Goal: Task Accomplishment & Management: Complete application form

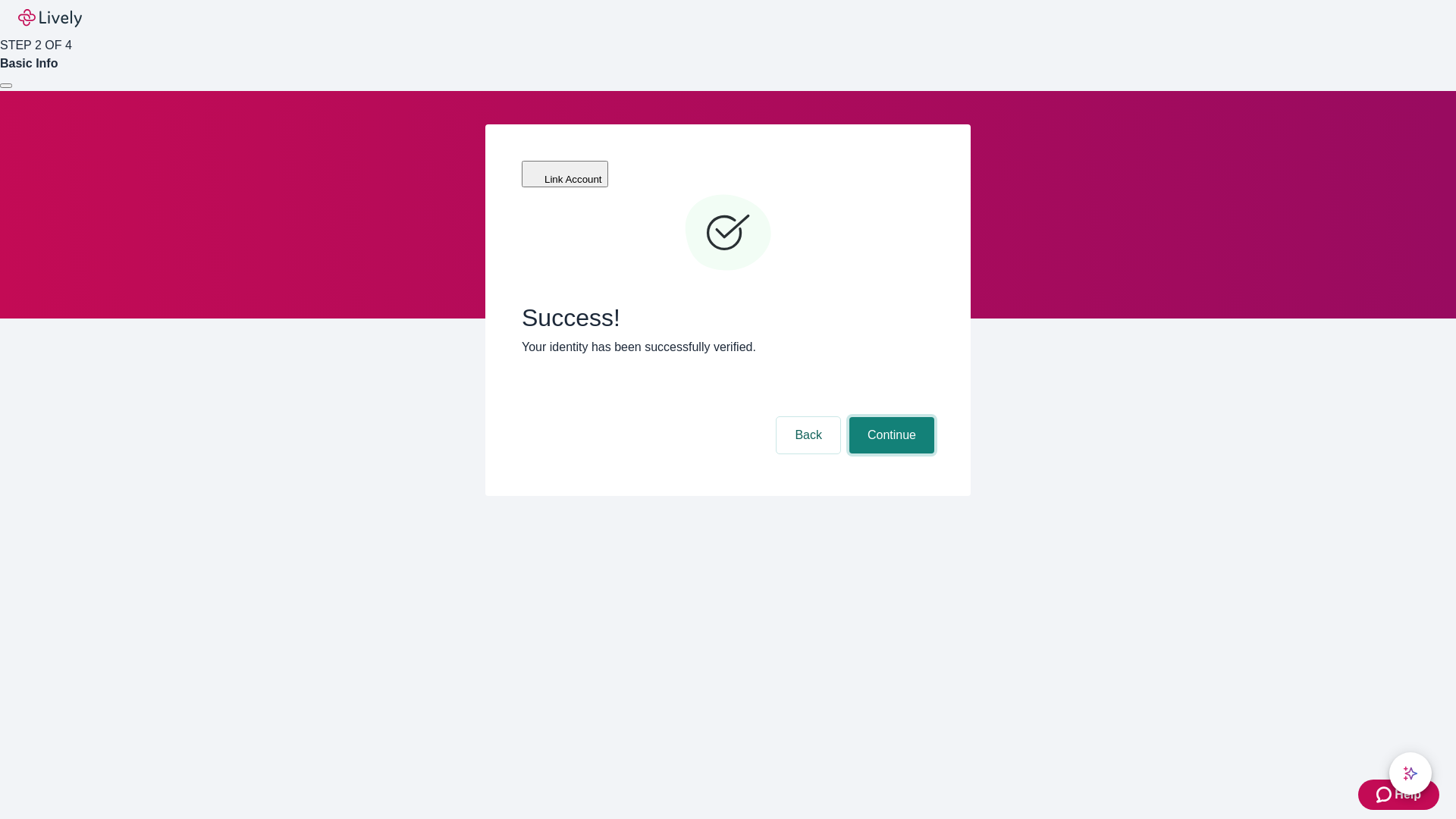
click at [889, 417] on button "Continue" at bounding box center [891, 436] width 85 height 36
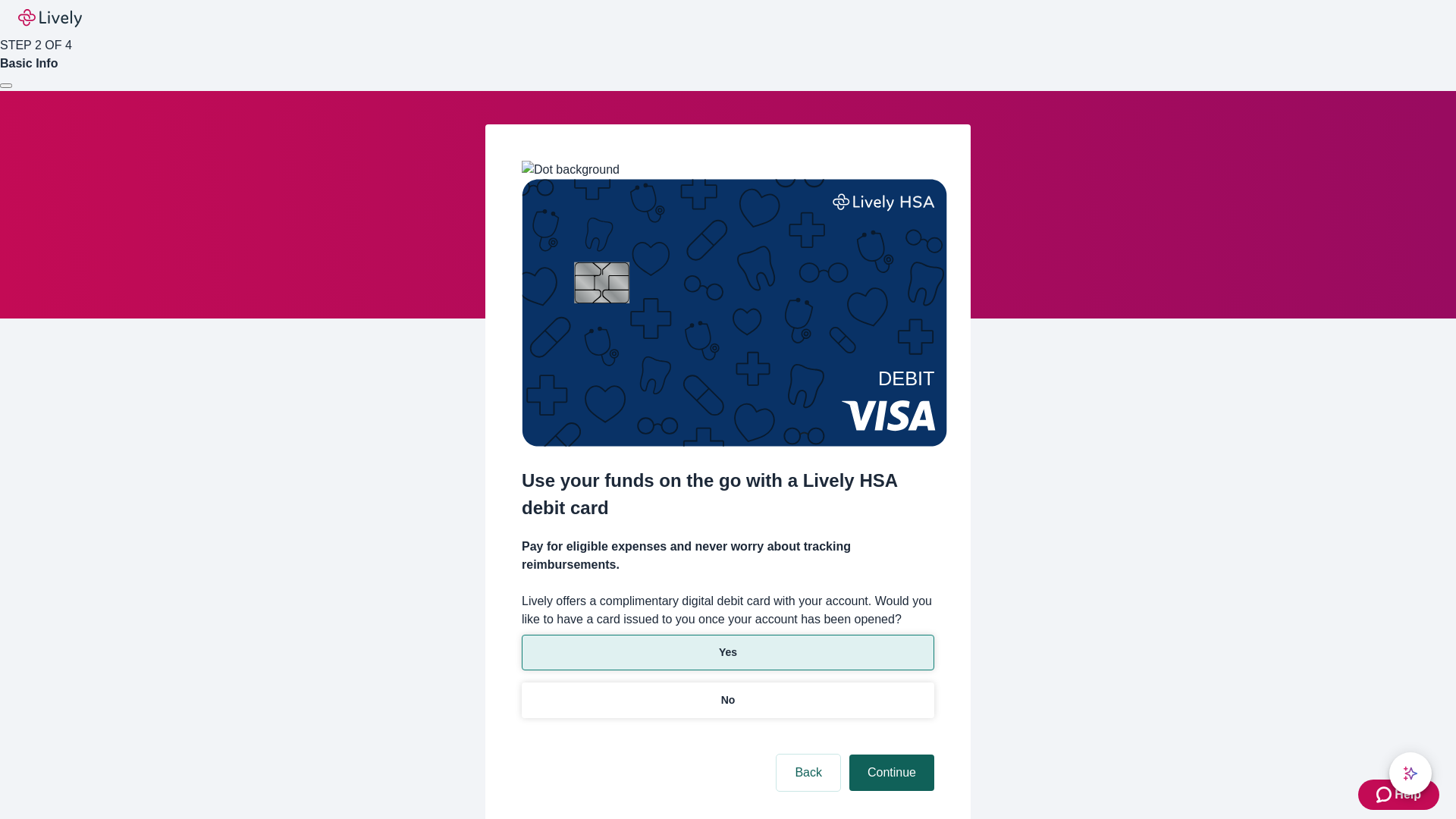
click at [727, 692] on p "No" at bounding box center [728, 700] width 14 height 16
click at [889, 755] on button "Continue" at bounding box center [891, 773] width 85 height 36
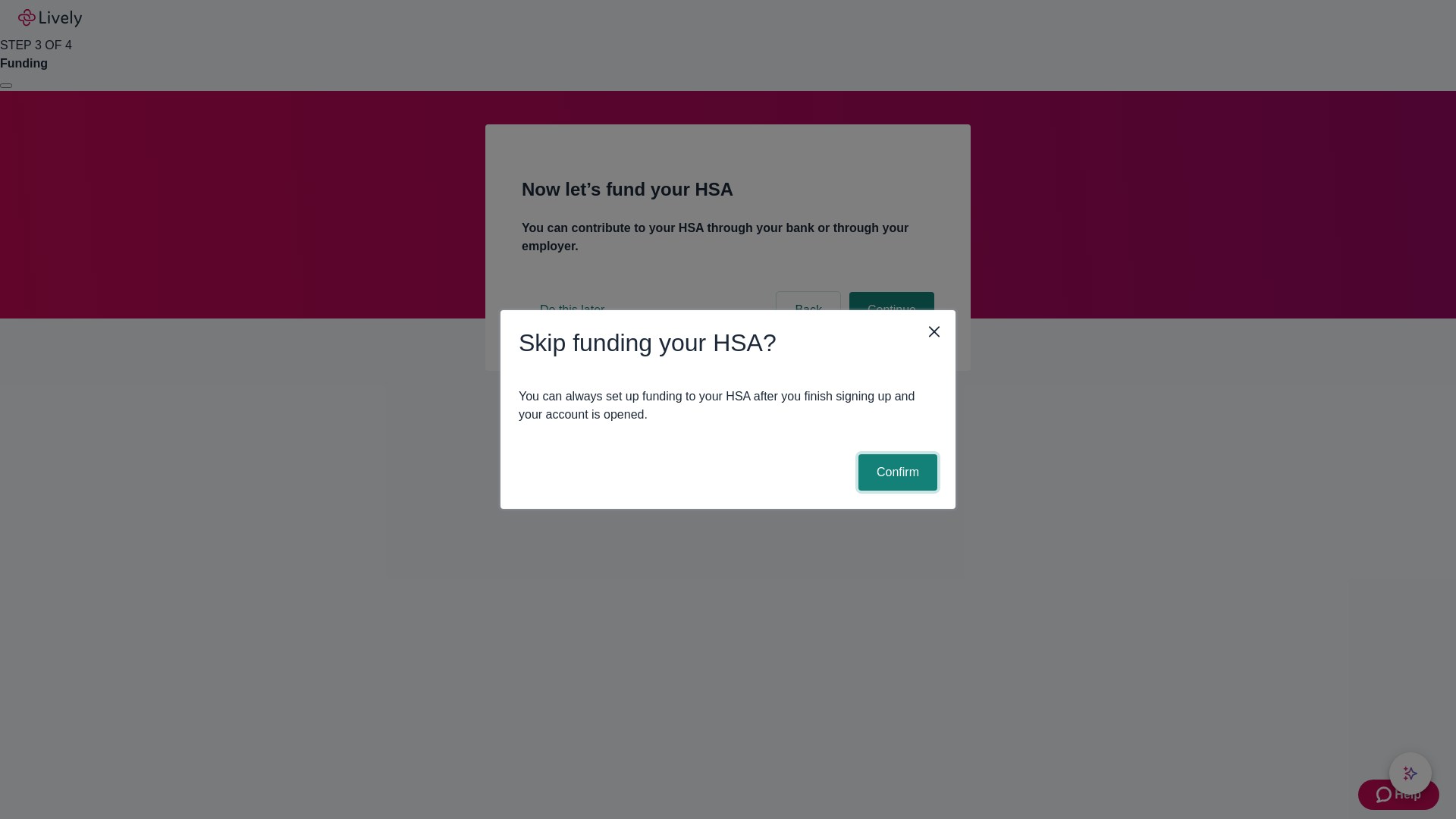
click at [895, 473] on button "Confirm" at bounding box center [898, 473] width 79 height 36
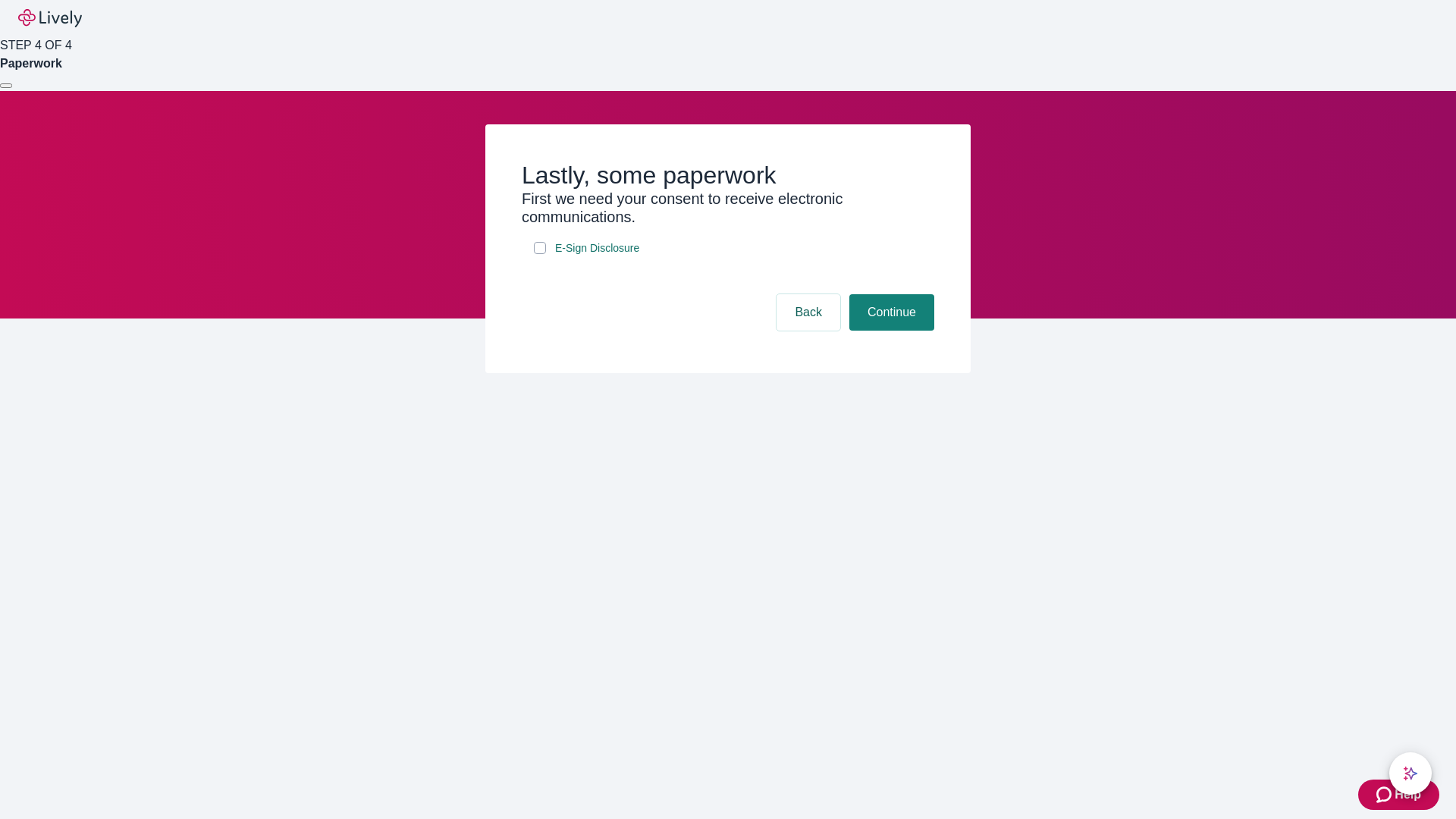
click at [540, 254] on input "E-Sign Disclosure" at bounding box center [539, 248] width 12 height 12
checkbox input "true"
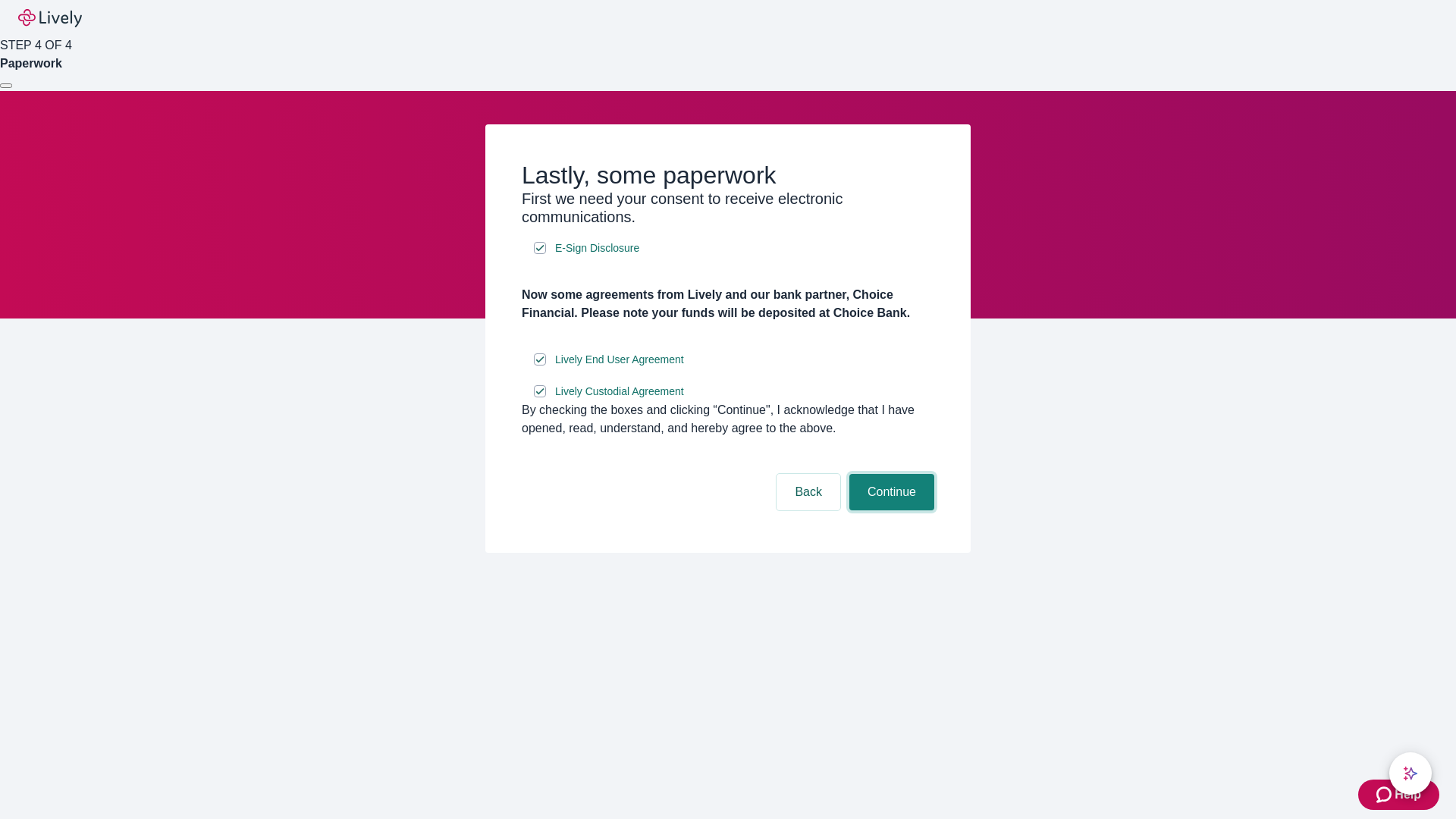
click at [889, 511] on button "Continue" at bounding box center [891, 493] width 85 height 36
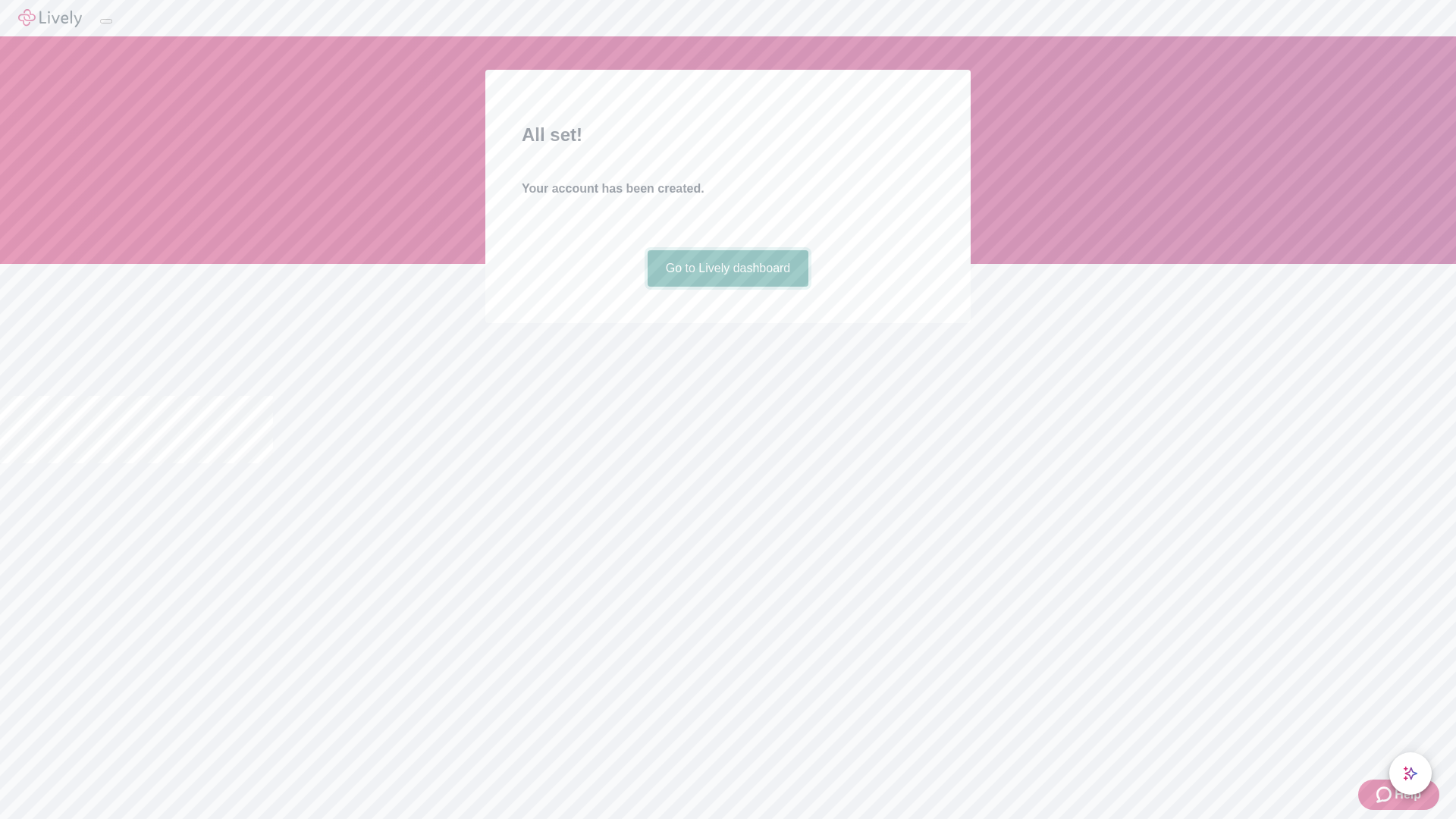
click at [727, 287] on link "Go to Lively dashboard" at bounding box center [728, 269] width 162 height 36
